Goal: Transaction & Acquisition: Obtain resource

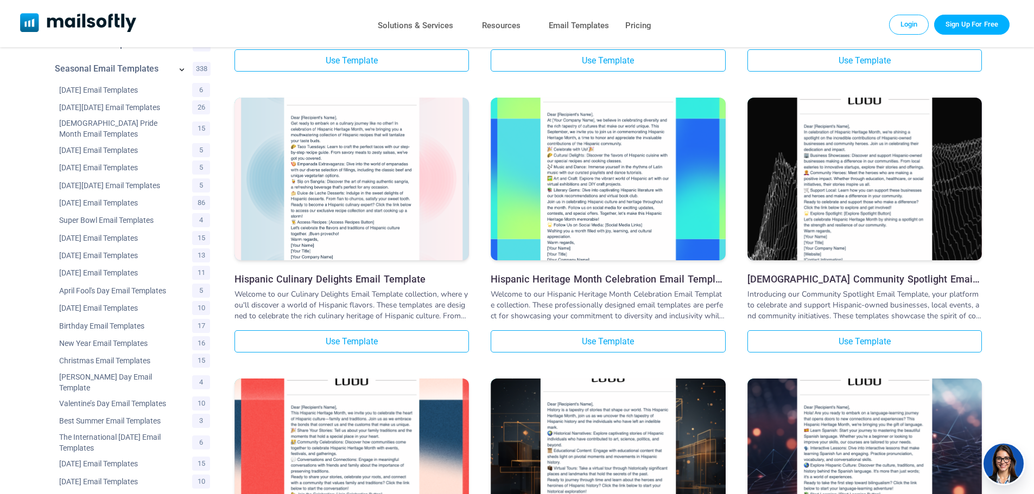
scroll to position [316, 0]
click at [565, 281] on h3 "Hispanic Heritage Month Celebration Email Template" at bounding box center [608, 279] width 234 height 11
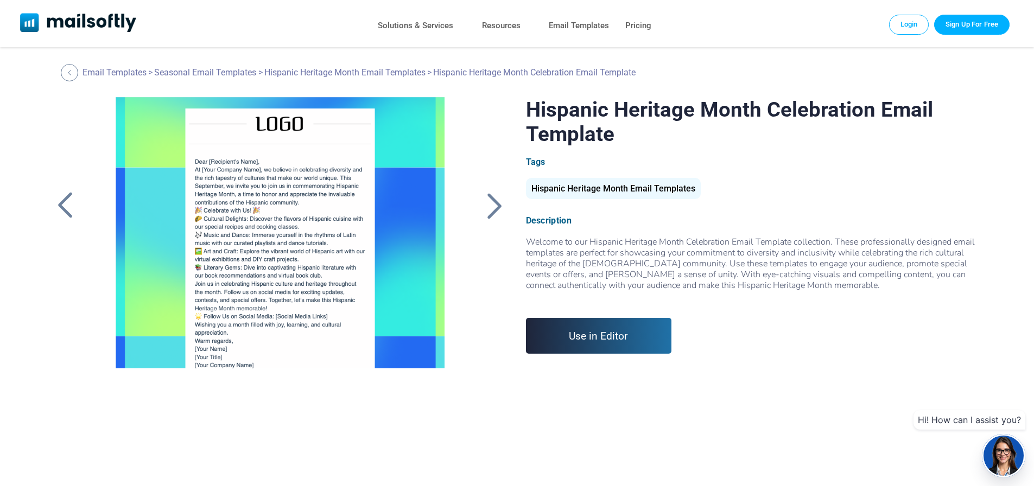
click at [599, 334] on link "Use in Editor" at bounding box center [599, 336] width 146 height 36
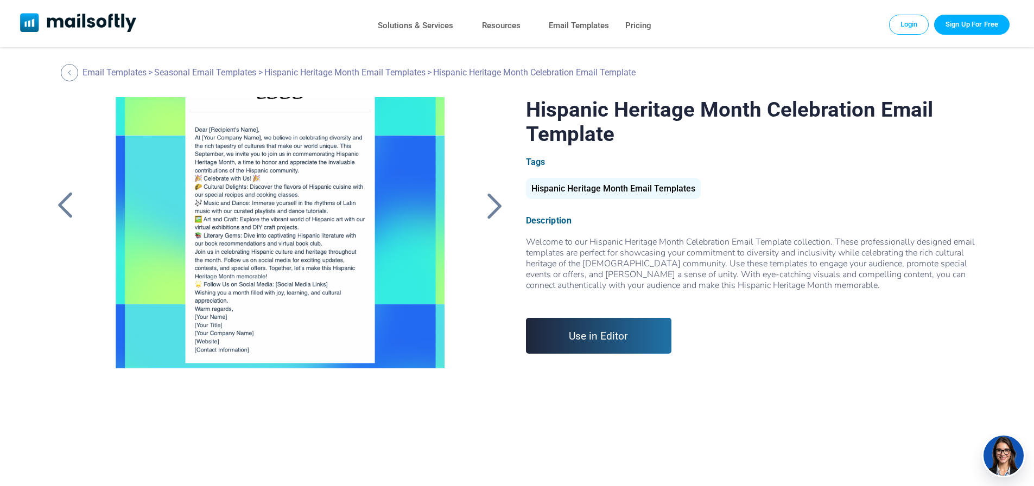
click at [306, 235] on div at bounding box center [279, 232] width 365 height 271
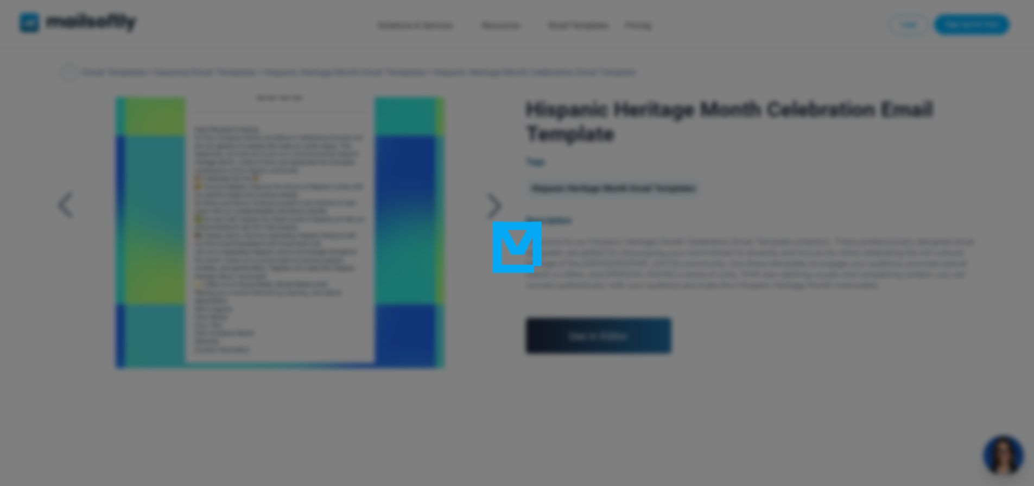
scroll to position [0, 0]
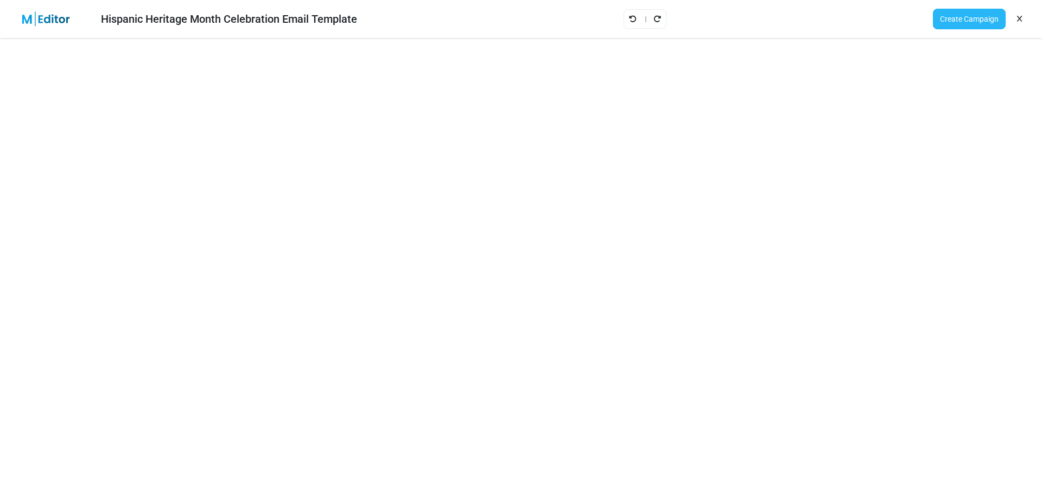
click at [959, 17] on link "Create Campaign" at bounding box center [969, 19] width 73 height 21
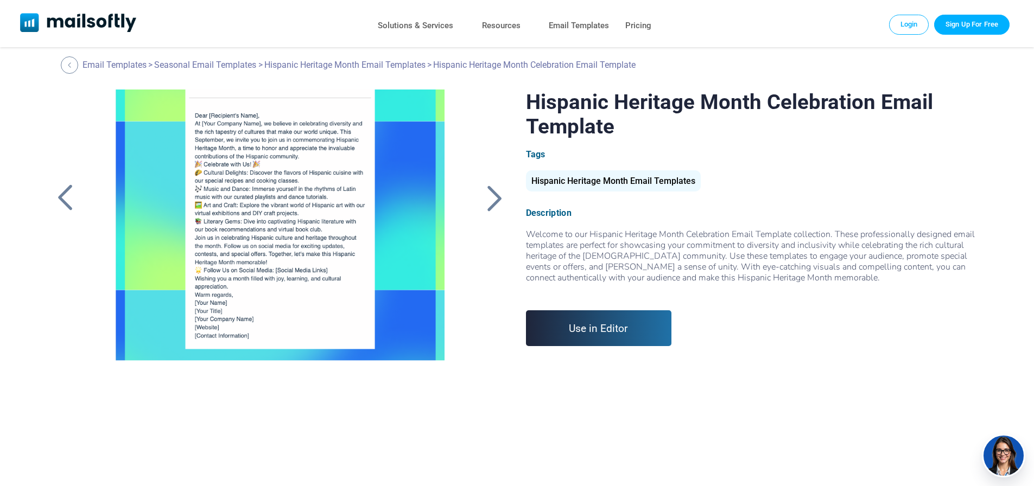
scroll to position [7, 0]
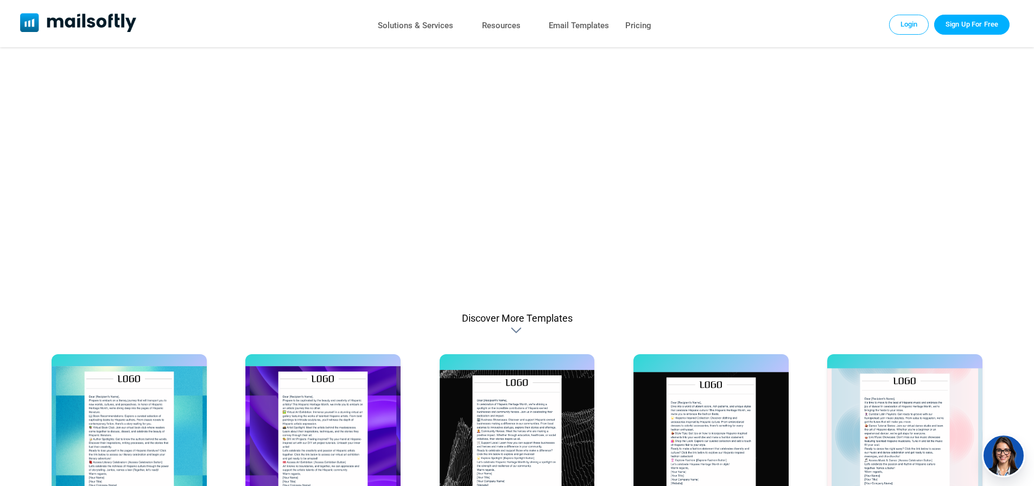
click at [516, 331] on div at bounding box center [517, 330] width 13 height 11
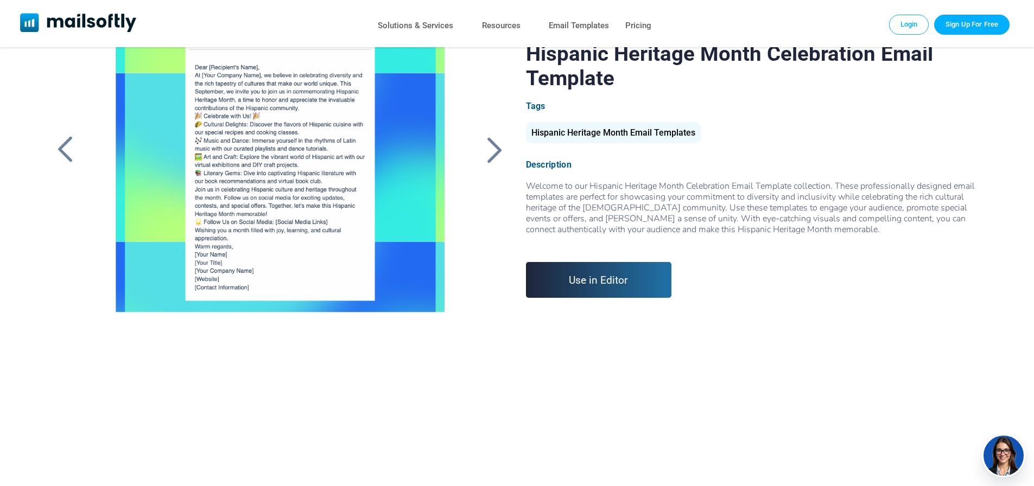
scroll to position [0, 0]
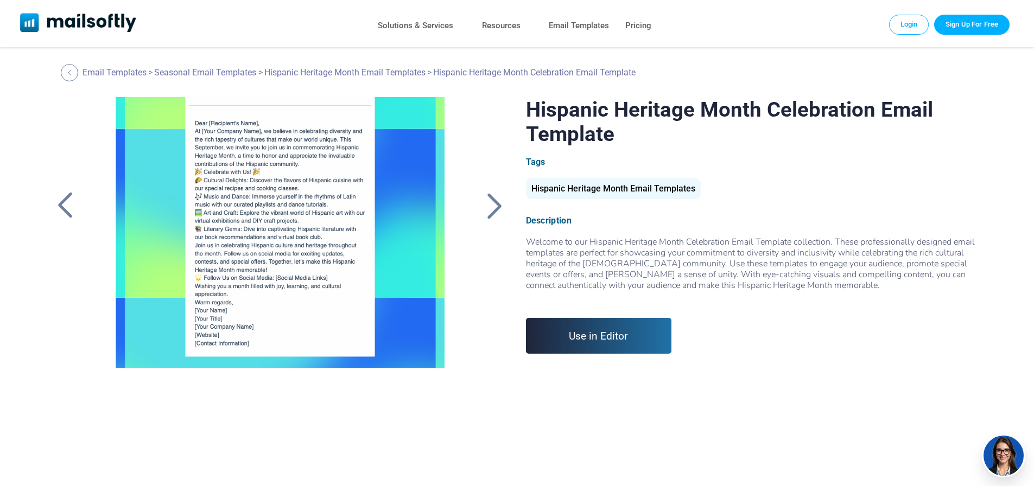
click at [958, 22] on link "Sign Up For Free" at bounding box center [971, 25] width 75 height 20
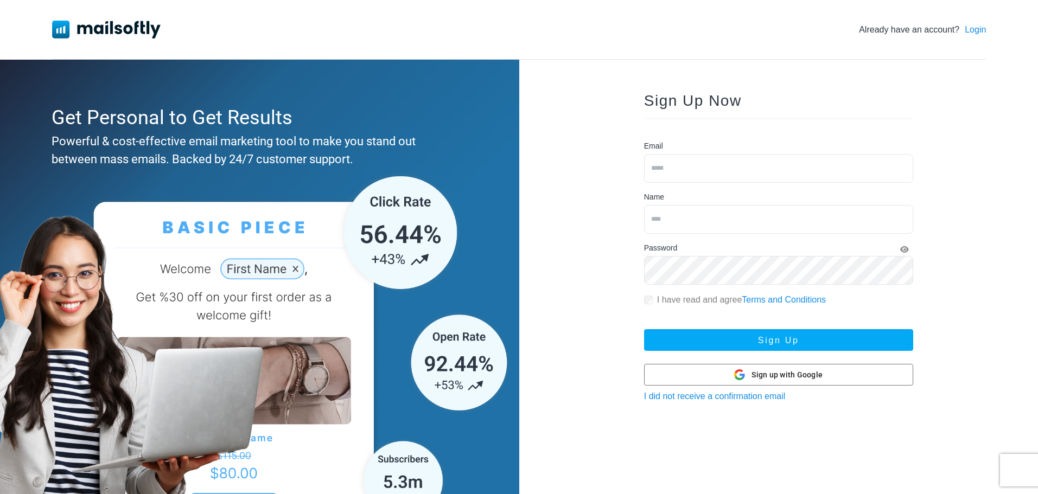
click at [773, 394] on link "I did not receive a confirmation email" at bounding box center [715, 396] width 142 height 9
click at [739, 375] on icon at bounding box center [739, 375] width 11 height 11
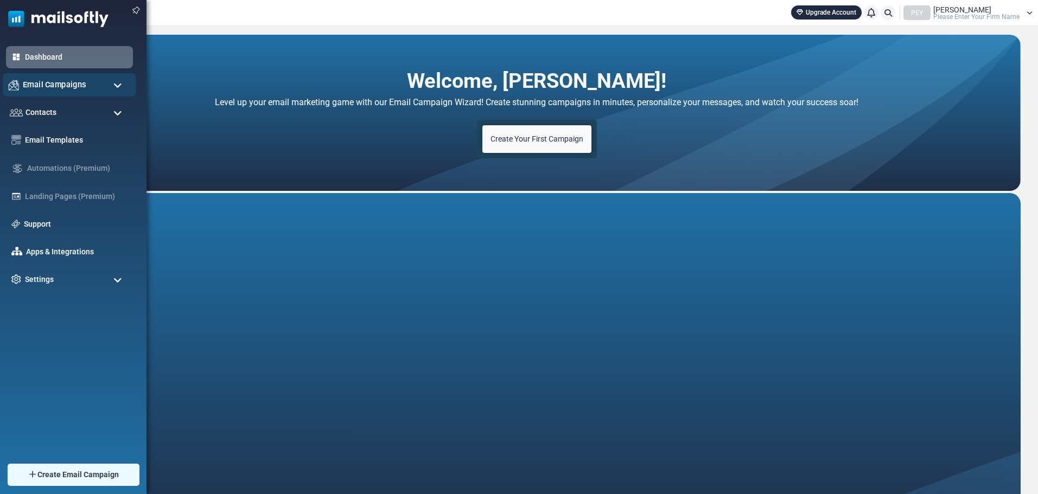
click at [30, 85] on span "Email Campaigns" at bounding box center [55, 85] width 64 height 12
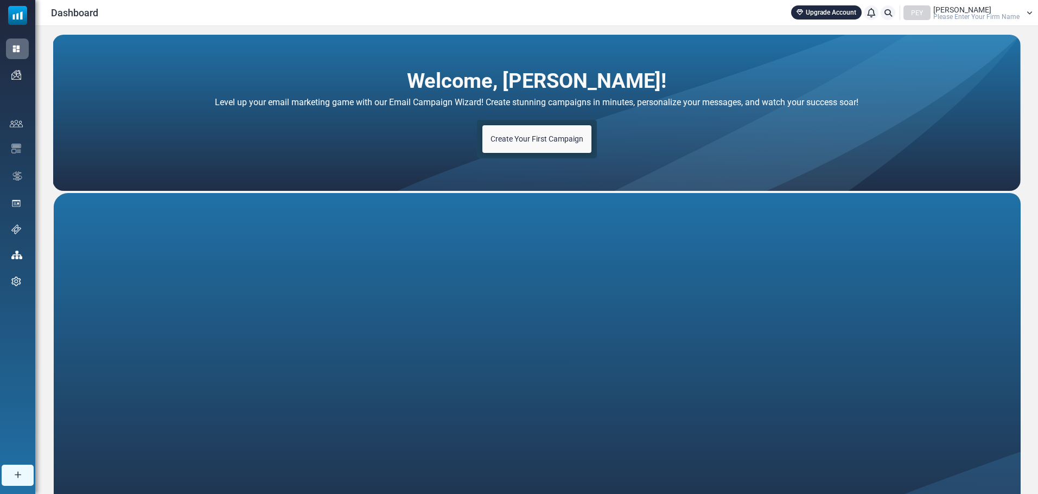
click at [0, 0] on link "Campaigns" at bounding box center [0, 0] width 0 height 0
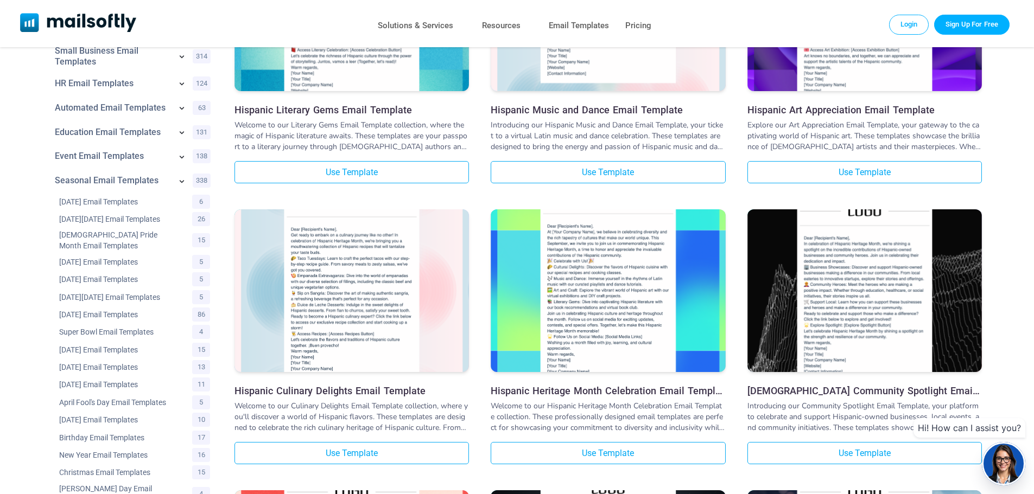
scroll to position [282, 0]
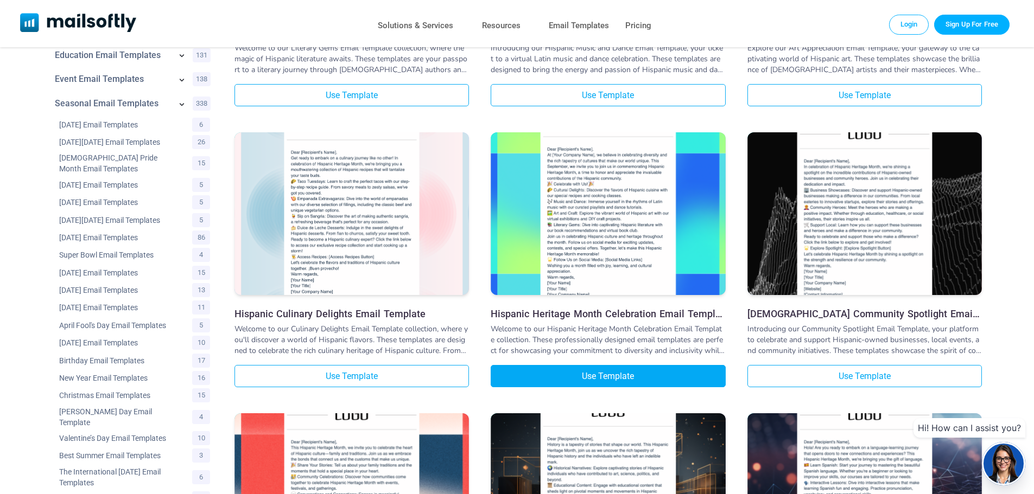
click at [600, 379] on link "Use Template" at bounding box center [608, 376] width 234 height 22
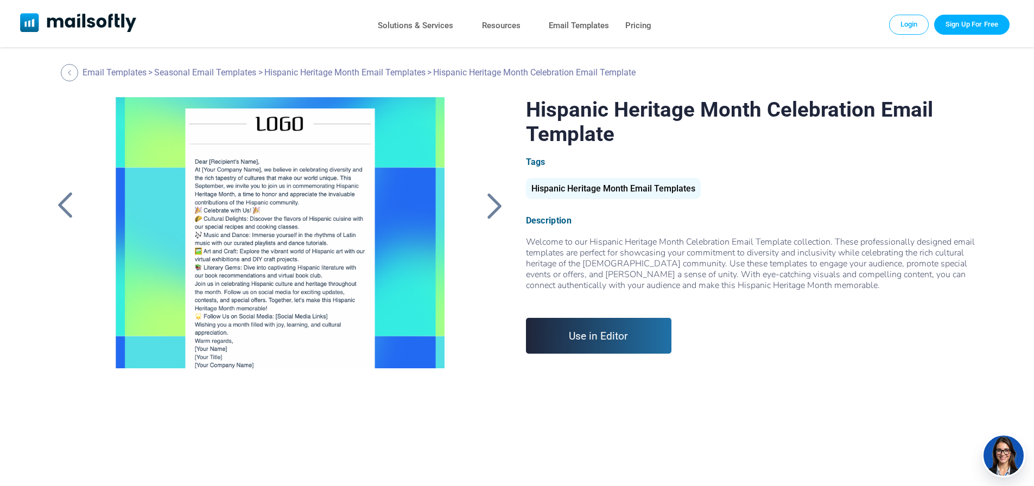
click at [916, 18] on link "Login" at bounding box center [909, 25] width 40 height 20
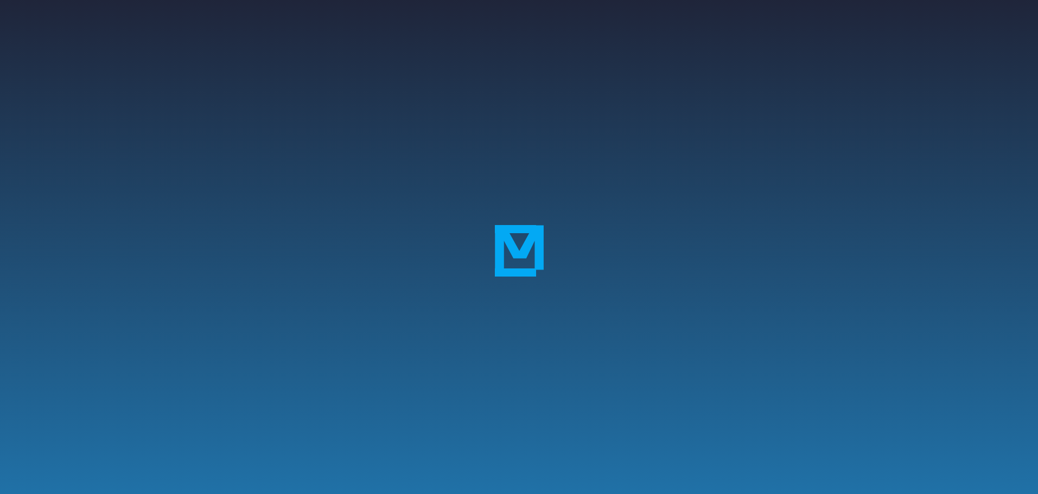
scroll to position [104, 0]
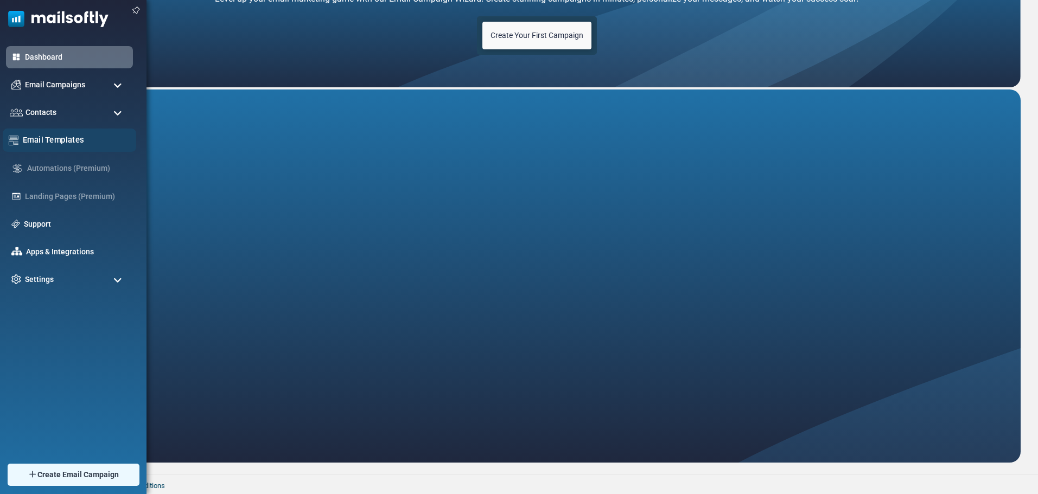
click at [57, 144] on link "Email Templates" at bounding box center [76, 140] width 107 height 12
